Goal: Task Accomplishment & Management: Manage account settings

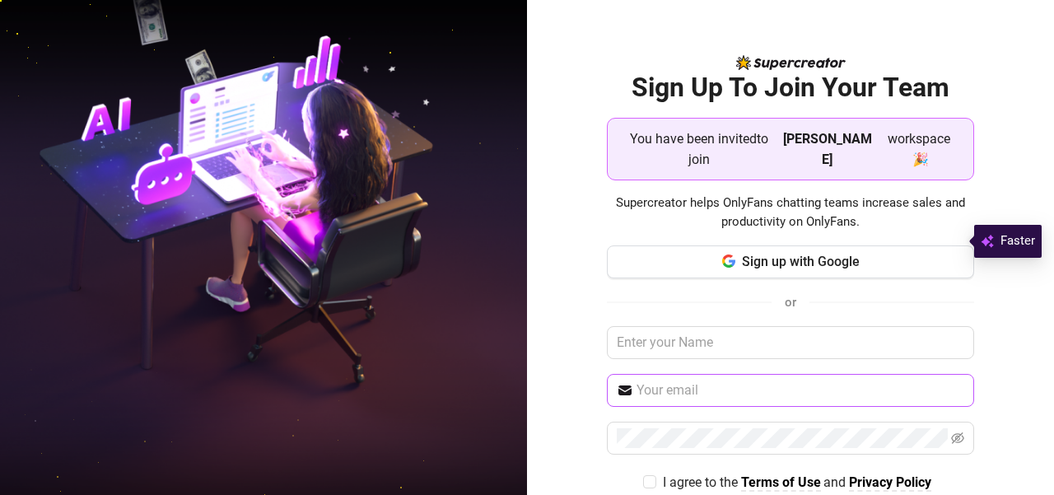
scroll to position [61, 0]
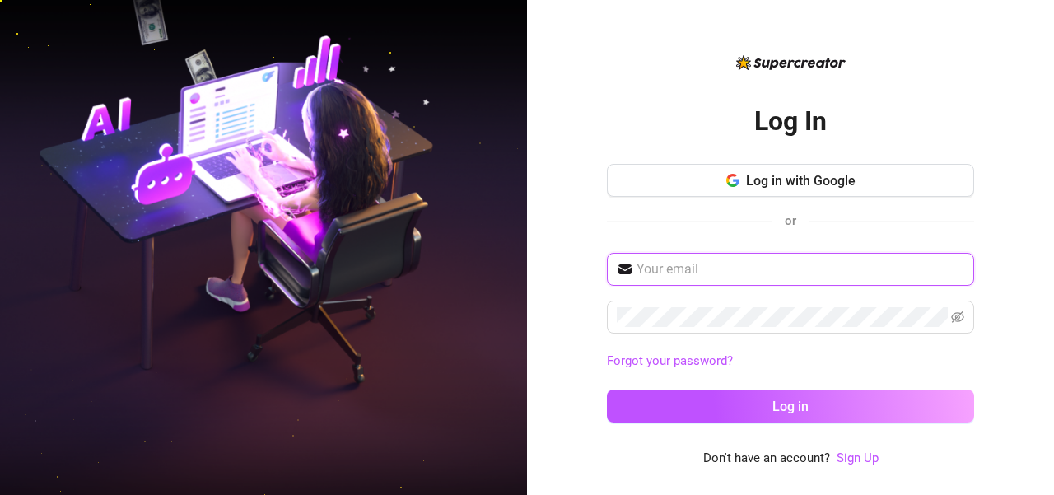
click at [666, 271] on input "text" at bounding box center [801, 269] width 328 height 20
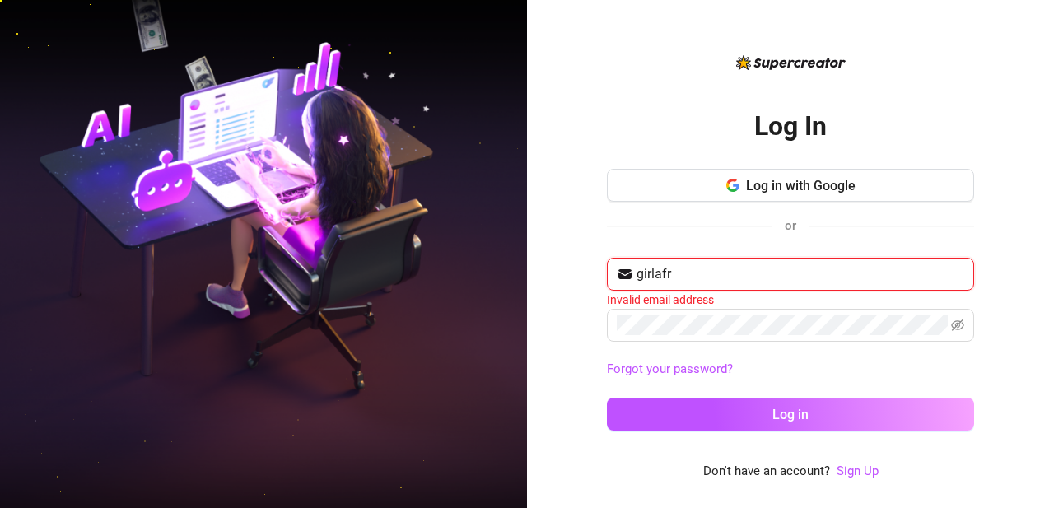
type input "girlafr"
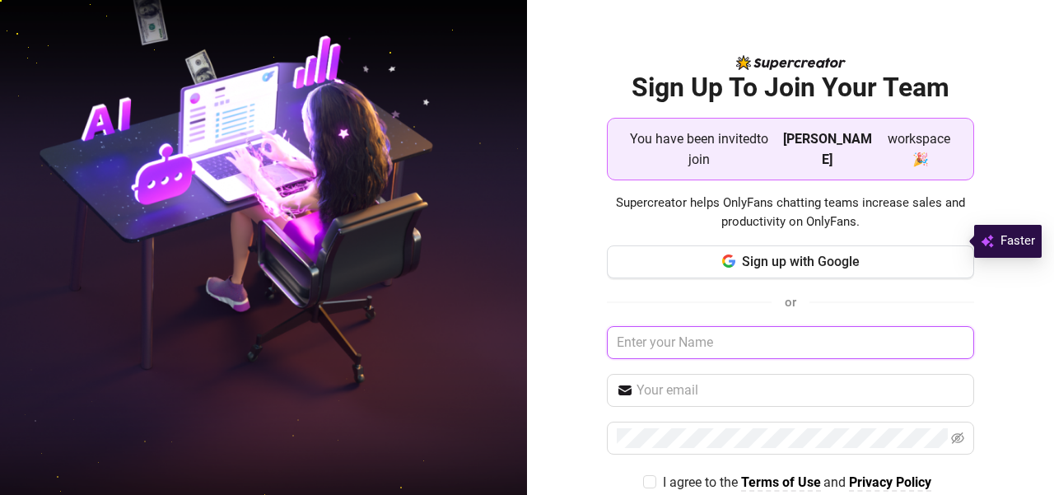
click at [617, 326] on input "text" at bounding box center [790, 342] width 367 height 33
type input "[EMAIL_ADDRESS][DOMAIN_NAME]"
click at [700, 326] on input "[EMAIL_ADDRESS][DOMAIN_NAME]" at bounding box center [790, 342] width 367 height 33
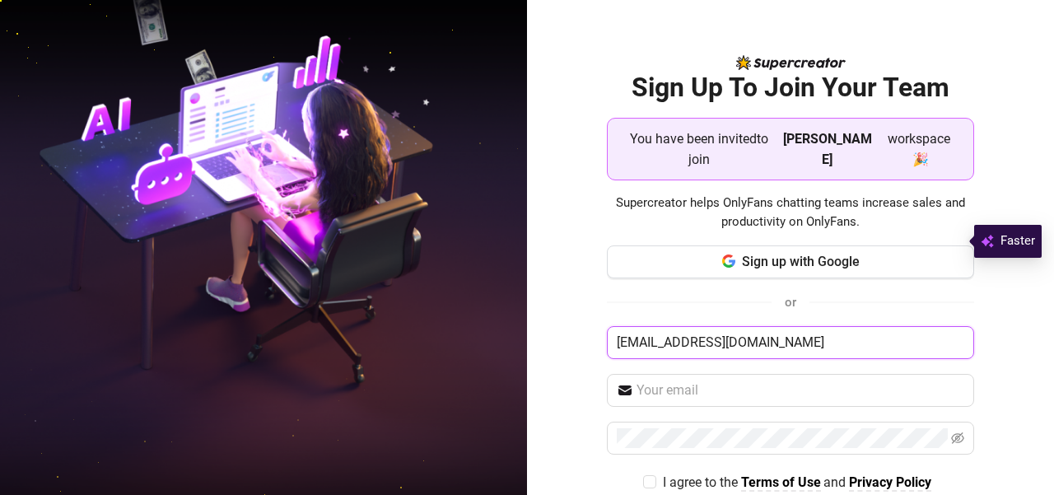
scroll to position [61, 0]
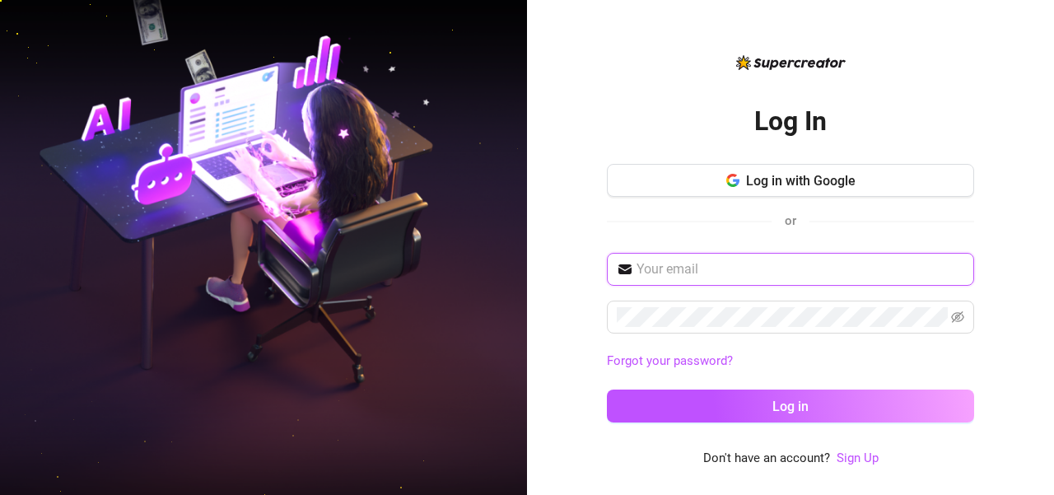
click at [664, 274] on input "text" at bounding box center [801, 269] width 328 height 20
click at [656, 272] on input "text" at bounding box center [801, 269] width 328 height 20
click at [672, 268] on input "text" at bounding box center [801, 269] width 328 height 20
paste input "girlafrican57@gmail.com"
type input "girlafrican57@gmail.com"
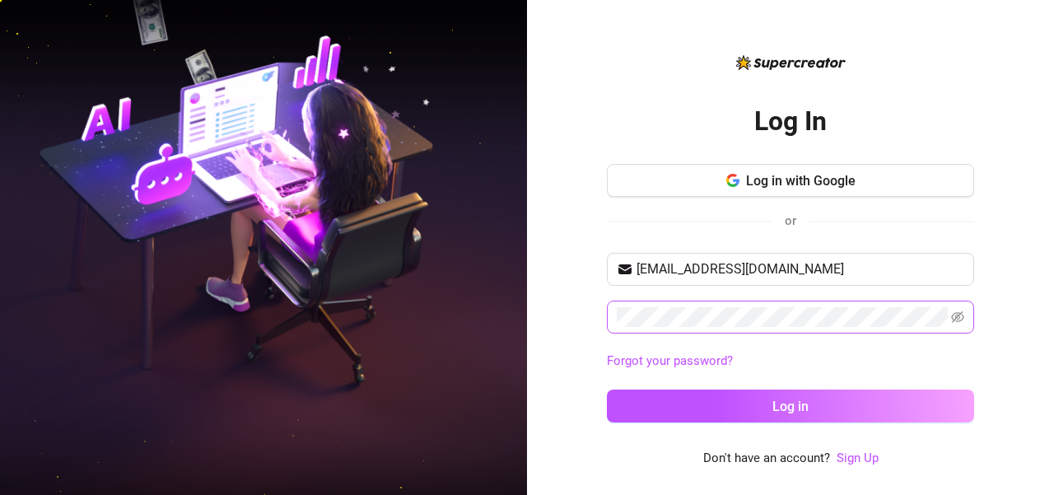
click at [609, 311] on span at bounding box center [790, 317] width 367 height 33
click at [962, 311] on icon "eye-invisible" at bounding box center [957, 317] width 13 height 13
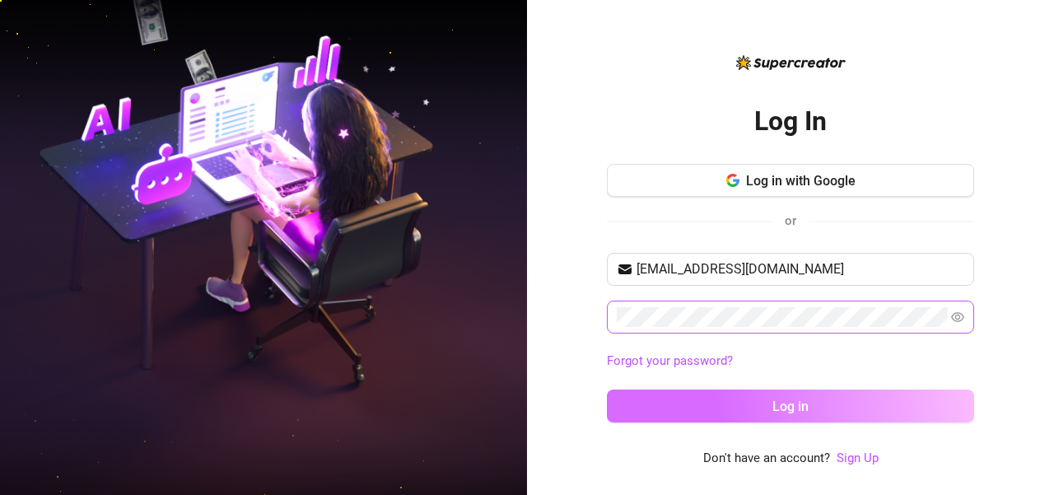
click at [665, 395] on button "Log in" at bounding box center [790, 406] width 367 height 33
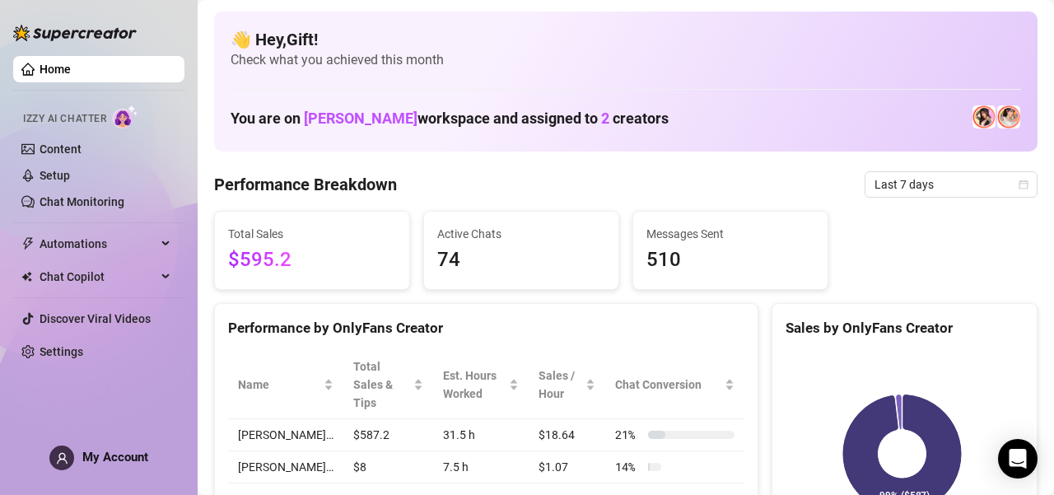
click at [97, 456] on span "My Account" at bounding box center [115, 457] width 66 height 15
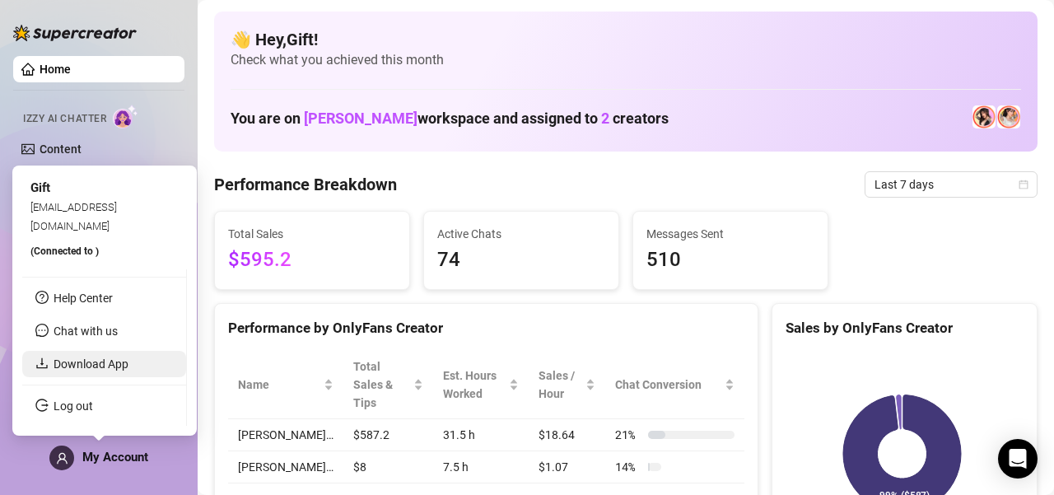
click at [79, 359] on link "Download App" at bounding box center [91, 363] width 75 height 13
click at [100, 359] on link "Download App" at bounding box center [91, 363] width 75 height 13
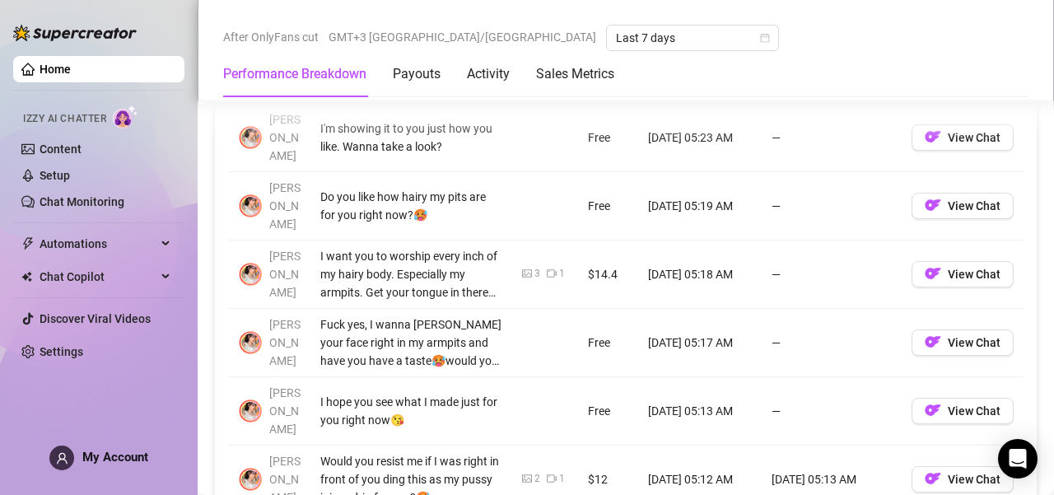
scroll to position [1590, 0]
click at [931, 330] on button "View Chat" at bounding box center [963, 343] width 102 height 26
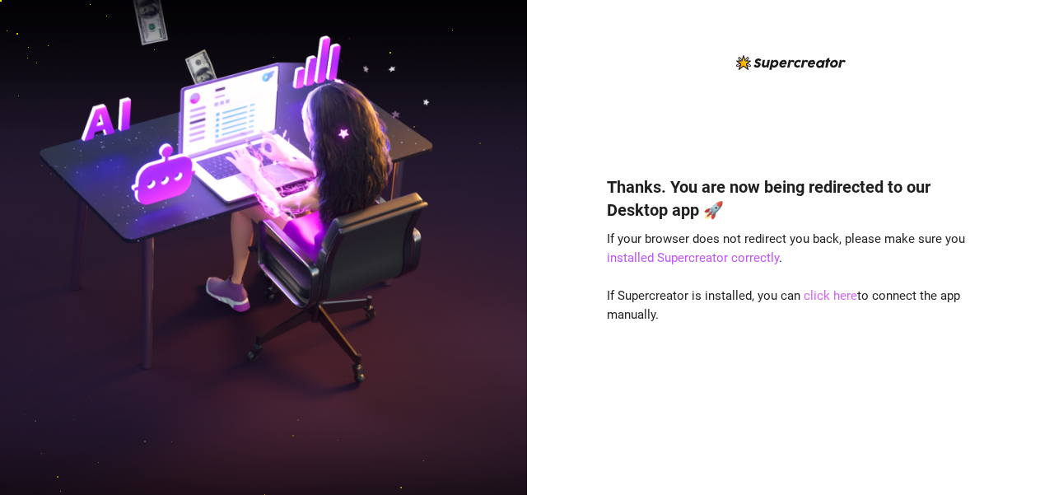
click at [815, 296] on link "click here" at bounding box center [831, 295] width 54 height 15
